Goal: Task Accomplishment & Management: Complete application form

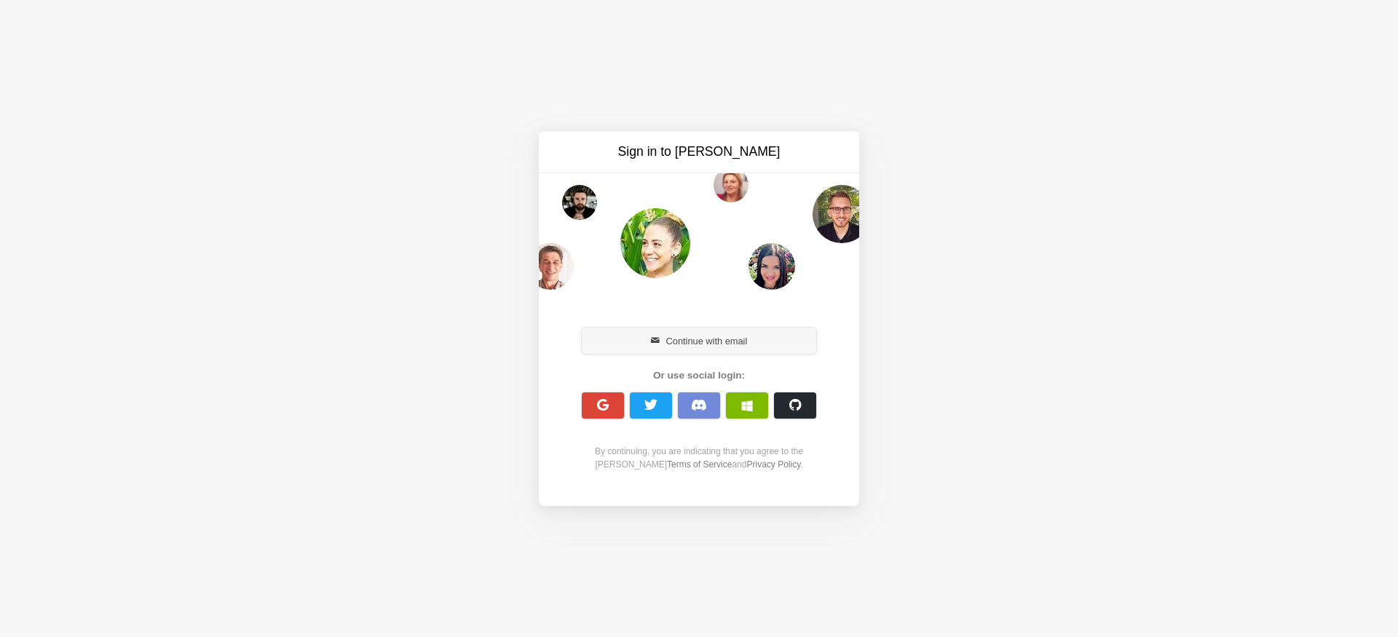
click at [709, 342] on button "Continue with email" at bounding box center [699, 341] width 235 height 26
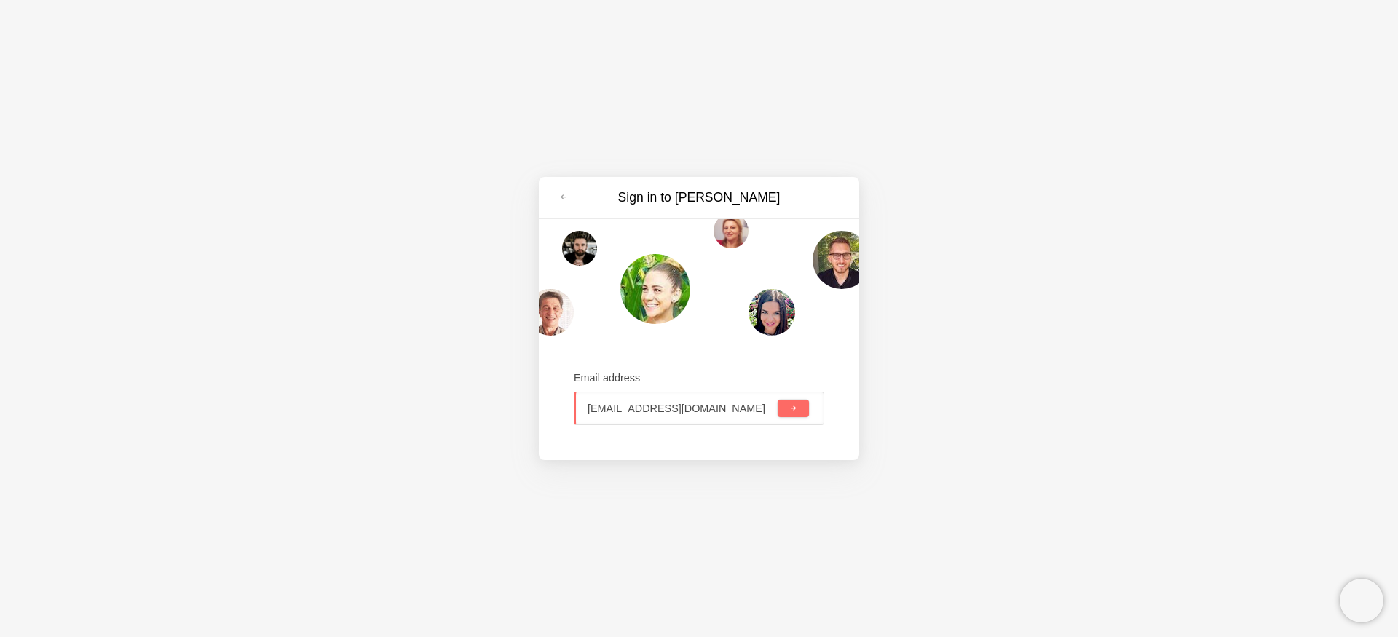
type input "faizagustian070804@gmail.com"
click at [794, 408] on span "submit" at bounding box center [794, 409] width 8 height 8
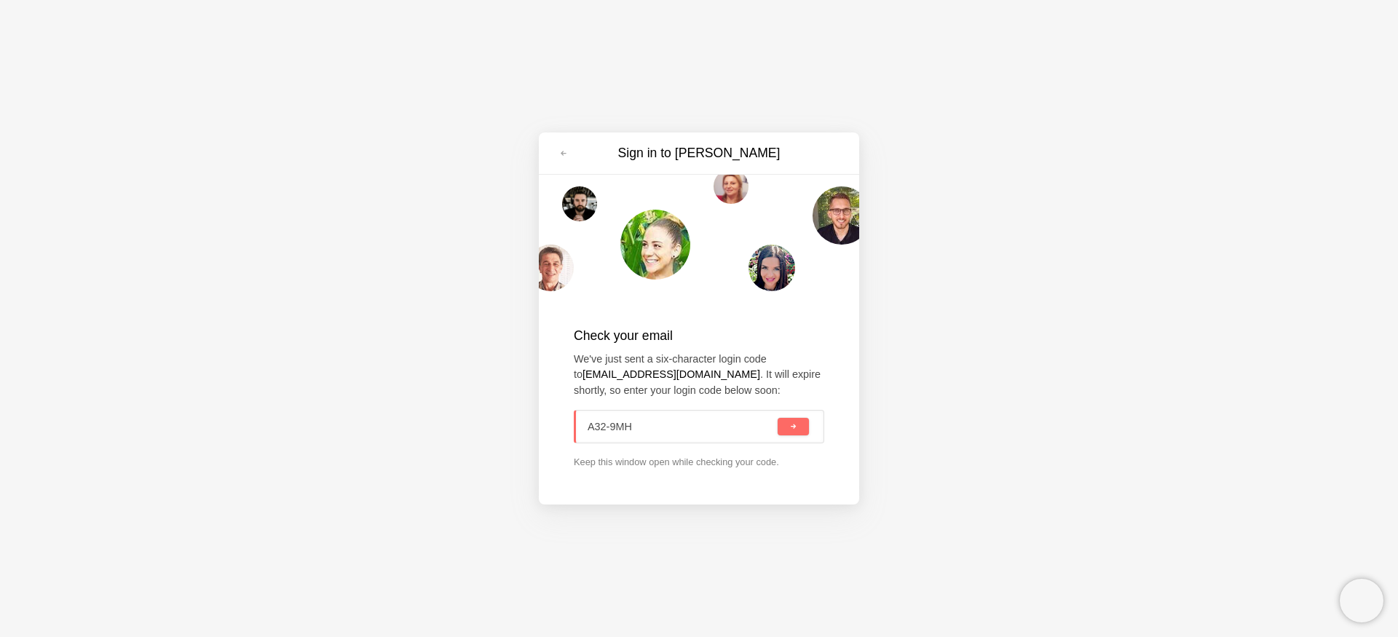
type input "A32-9MH"
click at [778, 418] on button "submit" at bounding box center [793, 426] width 31 height 17
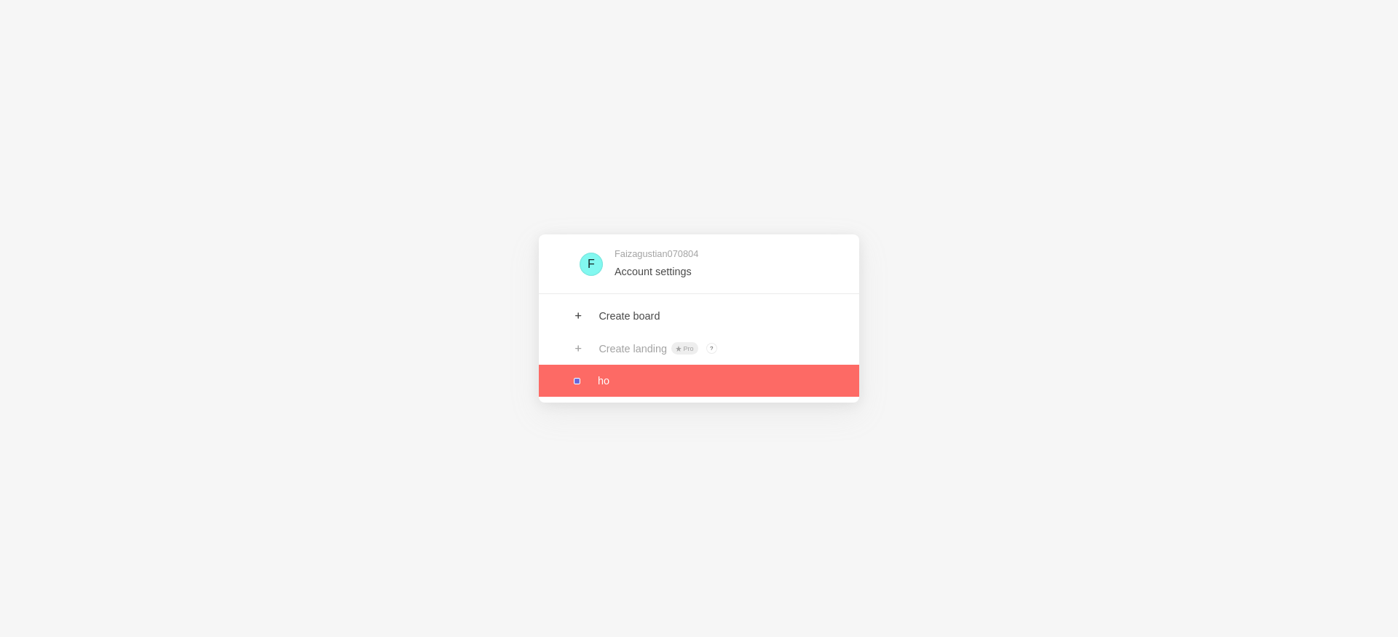
click at [602, 383] on link at bounding box center [699, 381] width 320 height 32
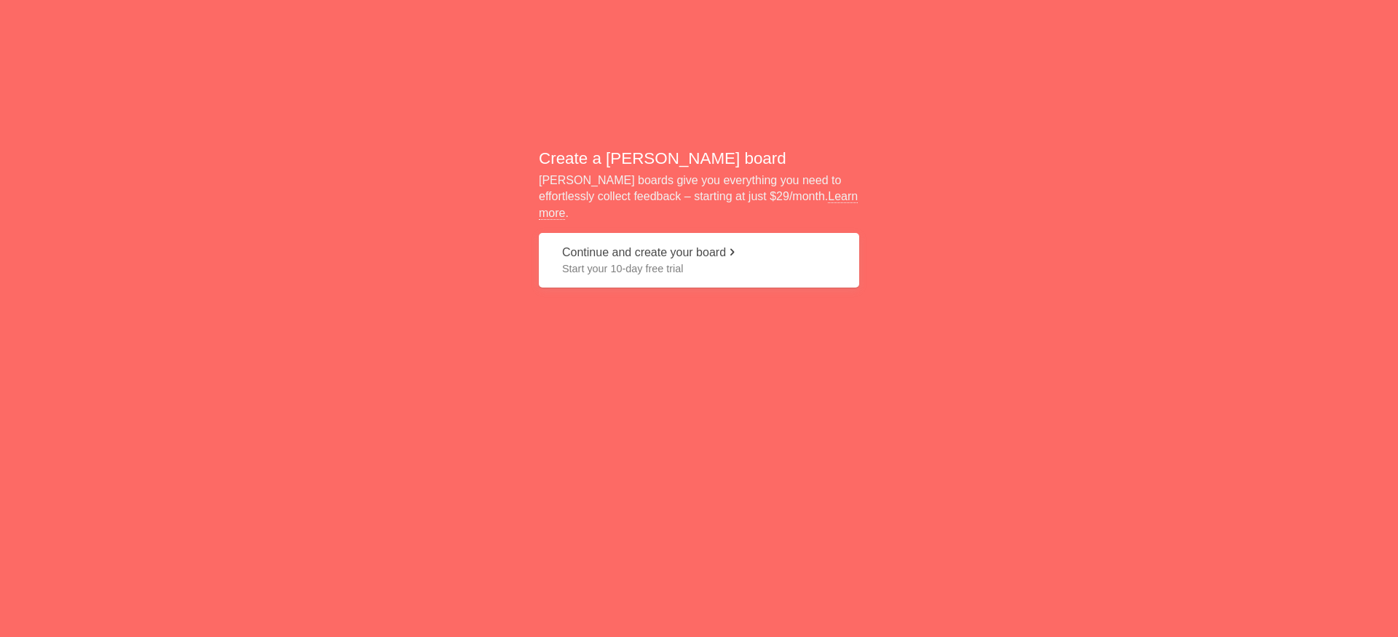
click at [728, 247] on button "Continue and create your board Start your 10-day free trial" at bounding box center [699, 260] width 320 height 55
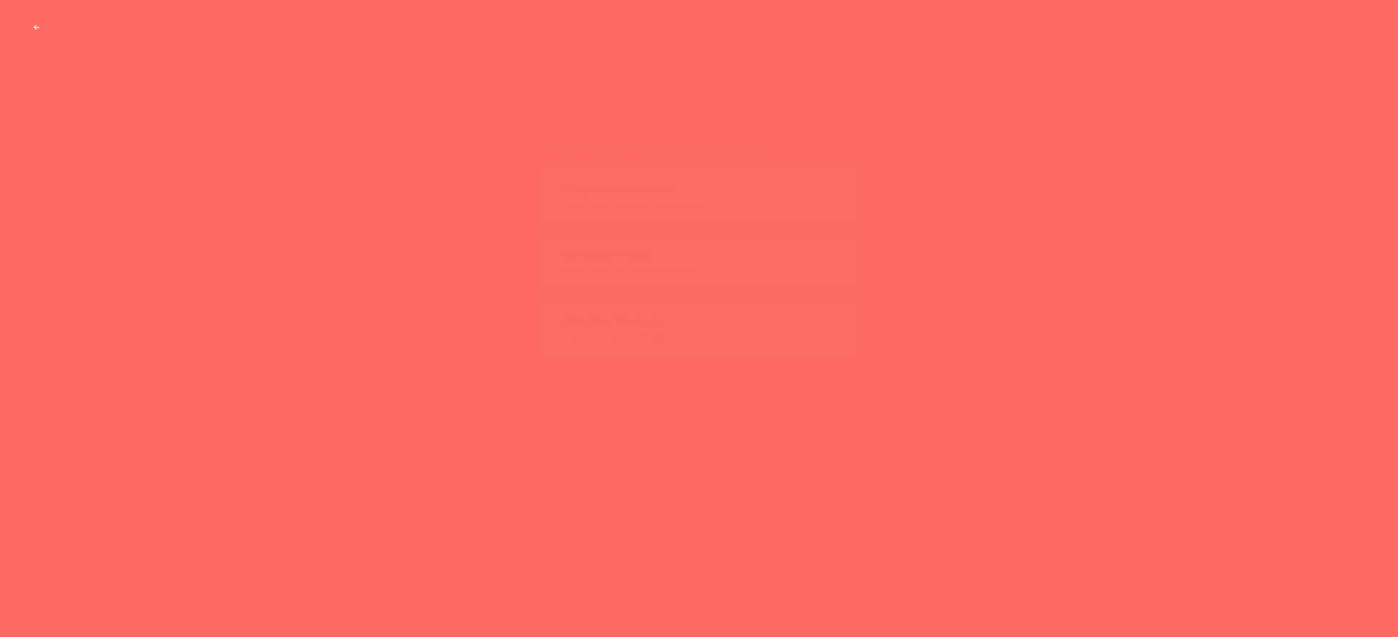
click at [666, 229] on button "Get content ideas from your fans and followers" at bounding box center [699, 235] width 320 height 55
